Goal: Complete application form

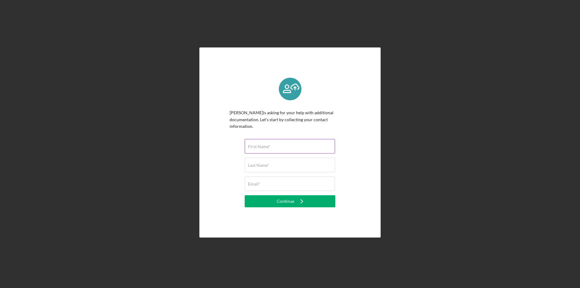
click at [278, 144] on input "First Name*" at bounding box center [290, 146] width 90 height 14
type input "Charity"
type input "[PERSON_NAME]"
type input "[EMAIL_ADDRESS][PERSON_NAME][DOMAIN_NAME]"
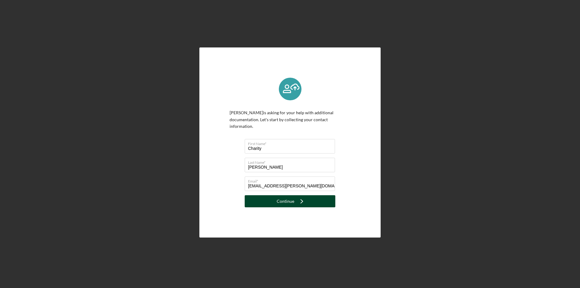
click at [310, 198] on button "Continue Icon/Navigate" at bounding box center [290, 201] width 91 height 12
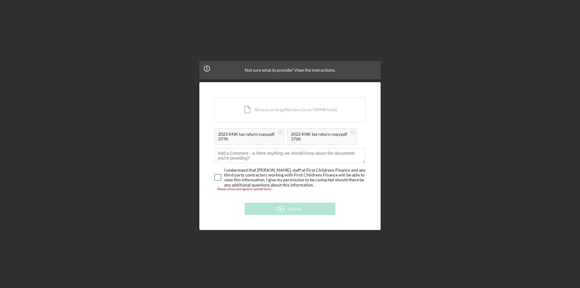
click at [220, 178] on input "checkbox" at bounding box center [218, 177] width 6 height 6
checkbox input "true"
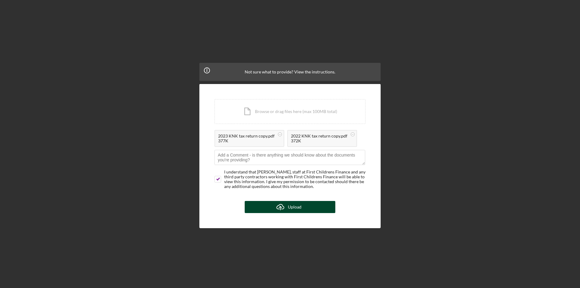
click at [290, 204] on div "Upload" at bounding box center [295, 207] width 14 height 12
